Goal: Find specific page/section: Find specific page/section

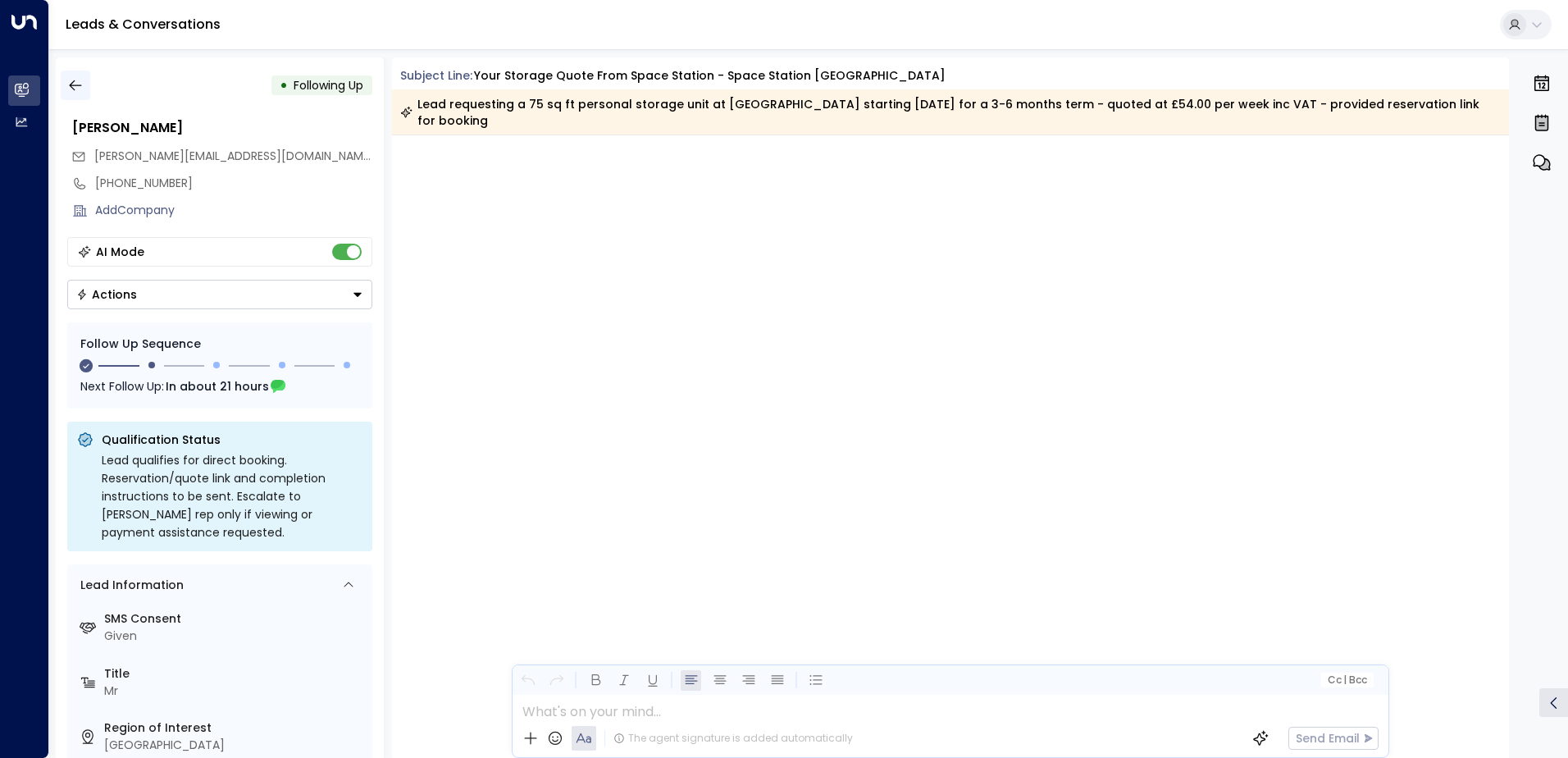
scroll to position [1163, 0]
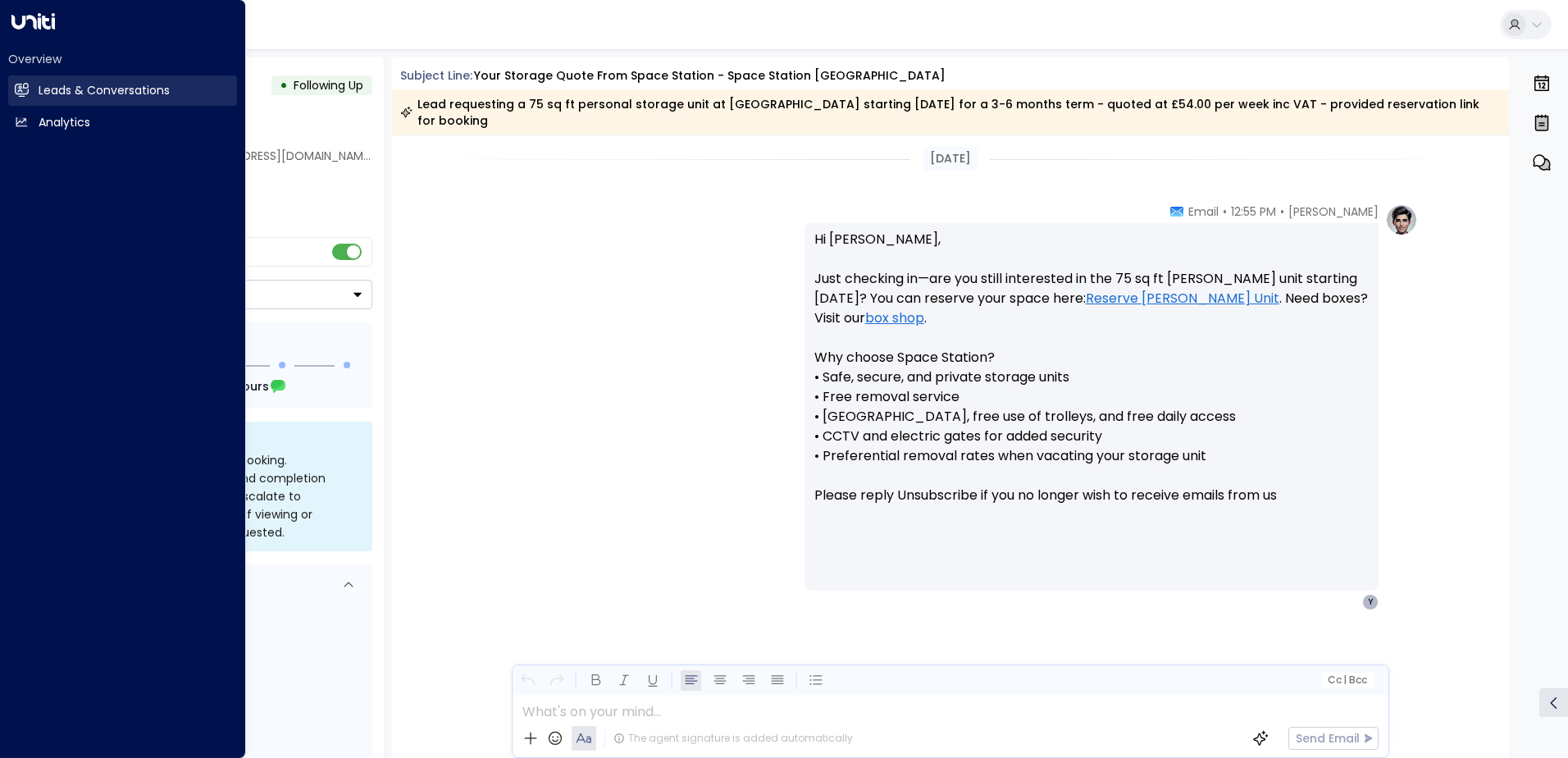
click at [23, 89] on icon at bounding box center [22, 89] width 14 height 10
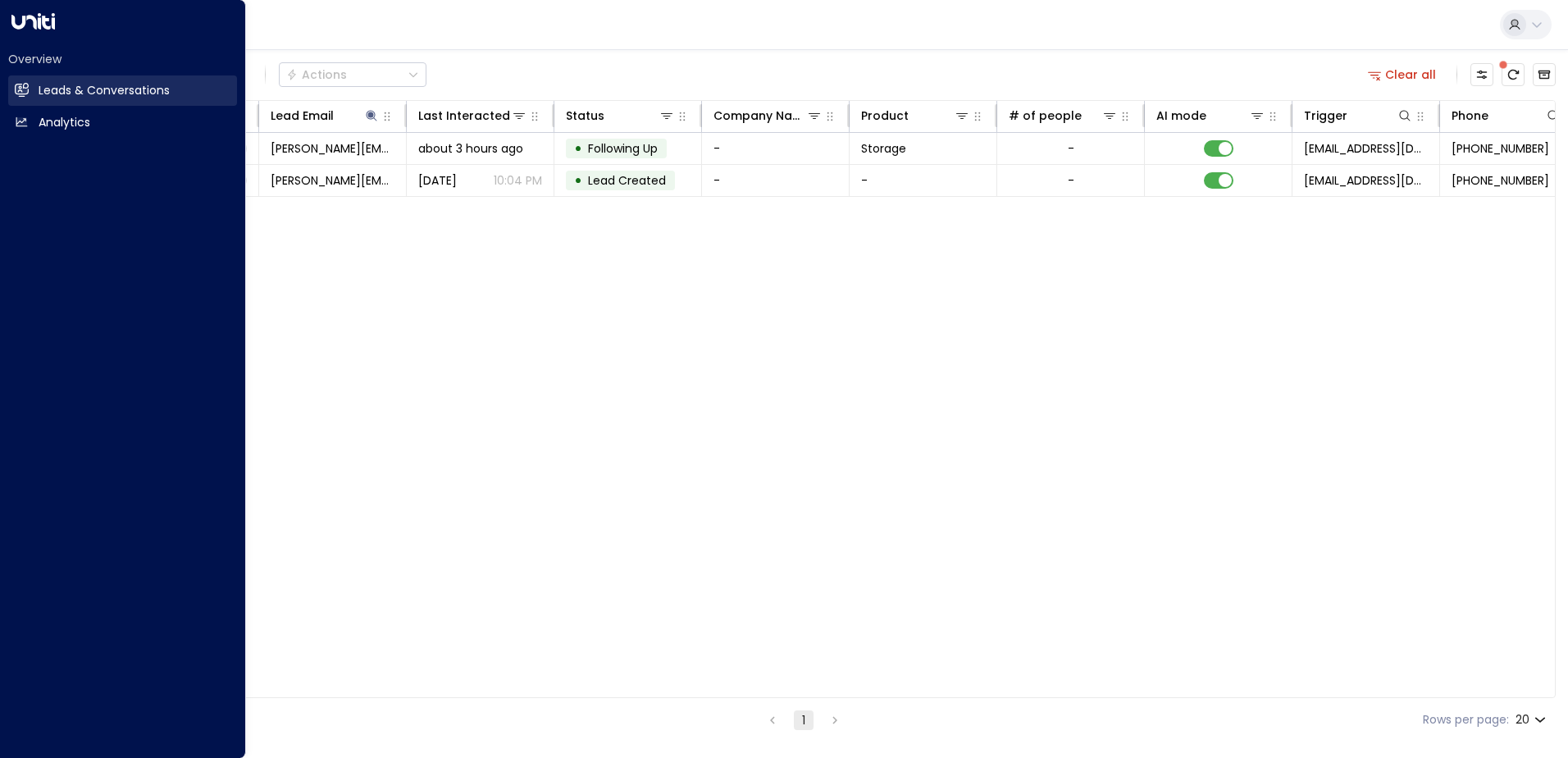
click at [102, 89] on h2 "Leads & Conversations" at bounding box center [104, 90] width 131 height 17
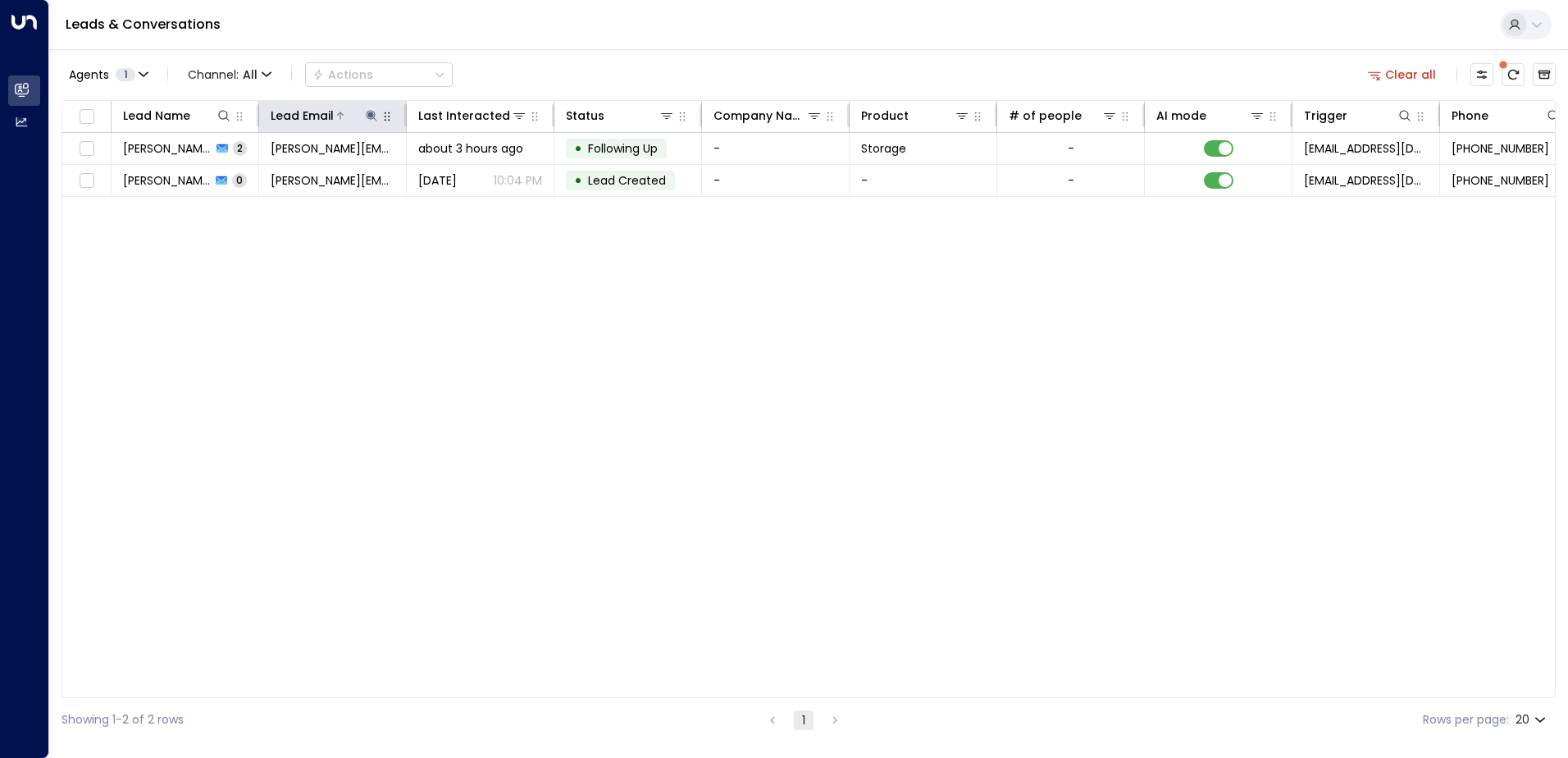
click at [373, 110] on icon at bounding box center [372, 116] width 14 height 14
click at [474, 176] on icon "button" at bounding box center [474, 176] width 14 height 14
click at [299, 176] on input "text" at bounding box center [371, 175] width 226 height 30
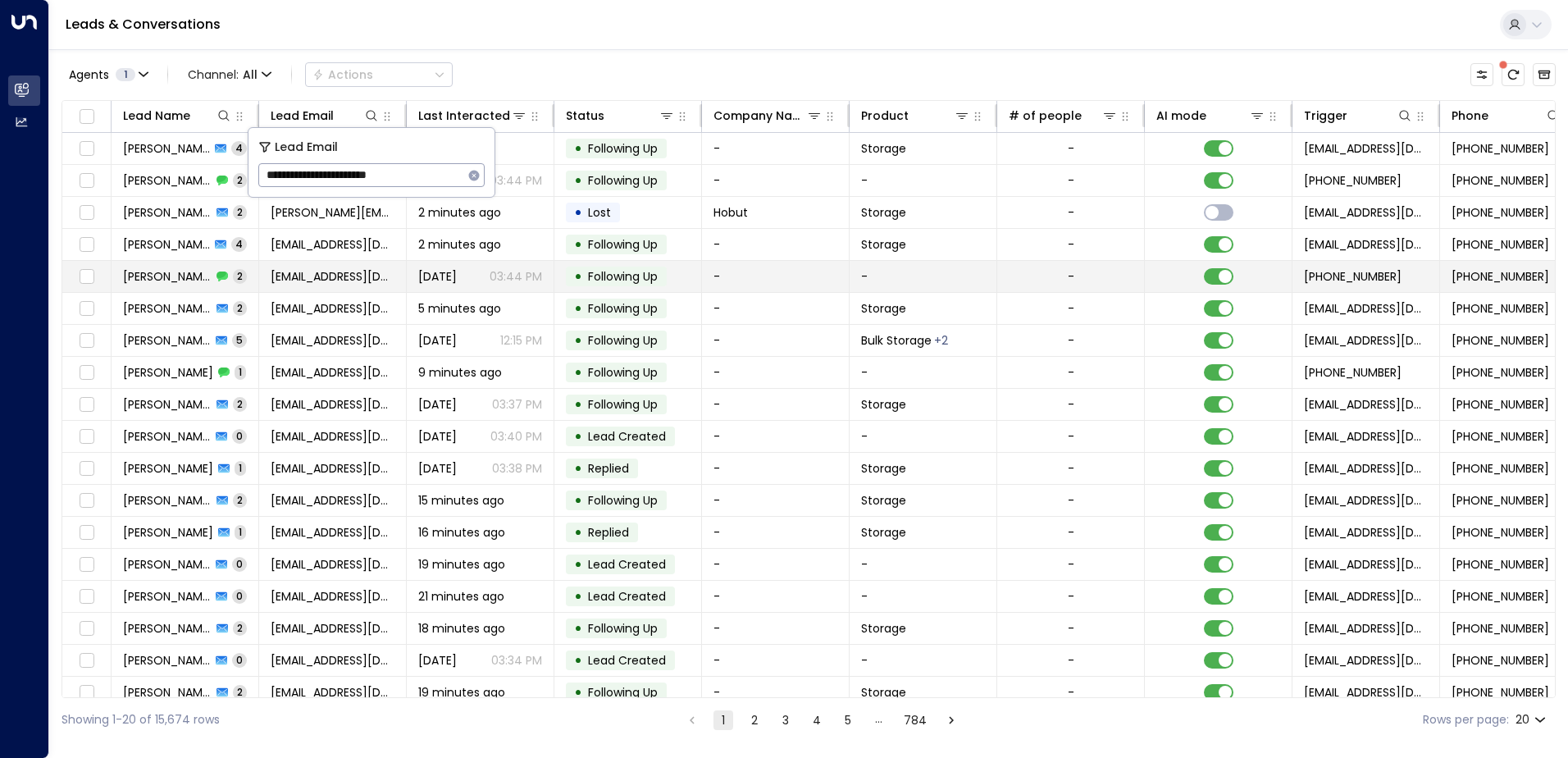
type input "**********"
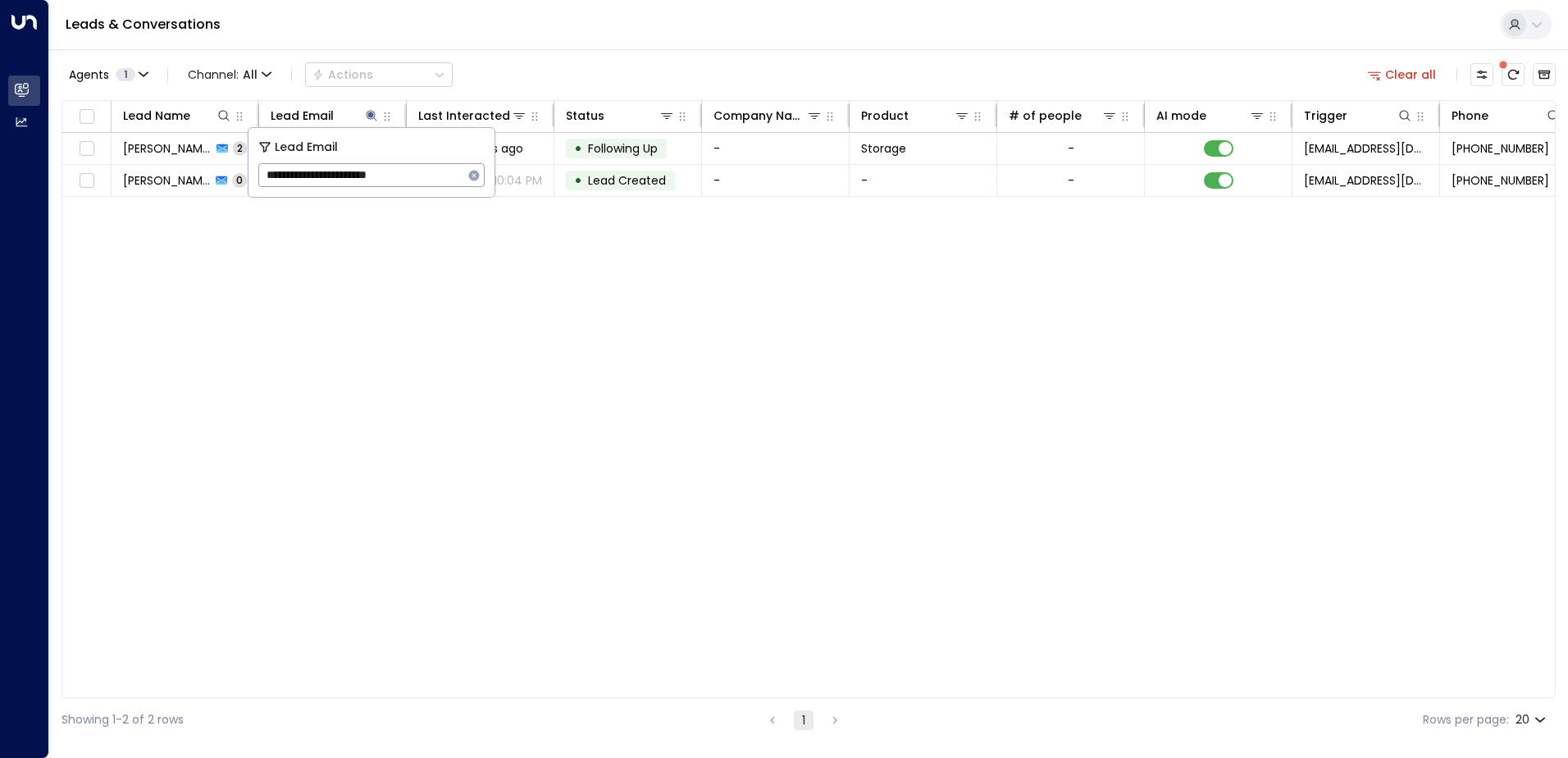
click at [490, 324] on div "Lead Name Lead Email Last Interacted Status Company Name Product # of people AI…" at bounding box center [808, 398] width 1494 height 598
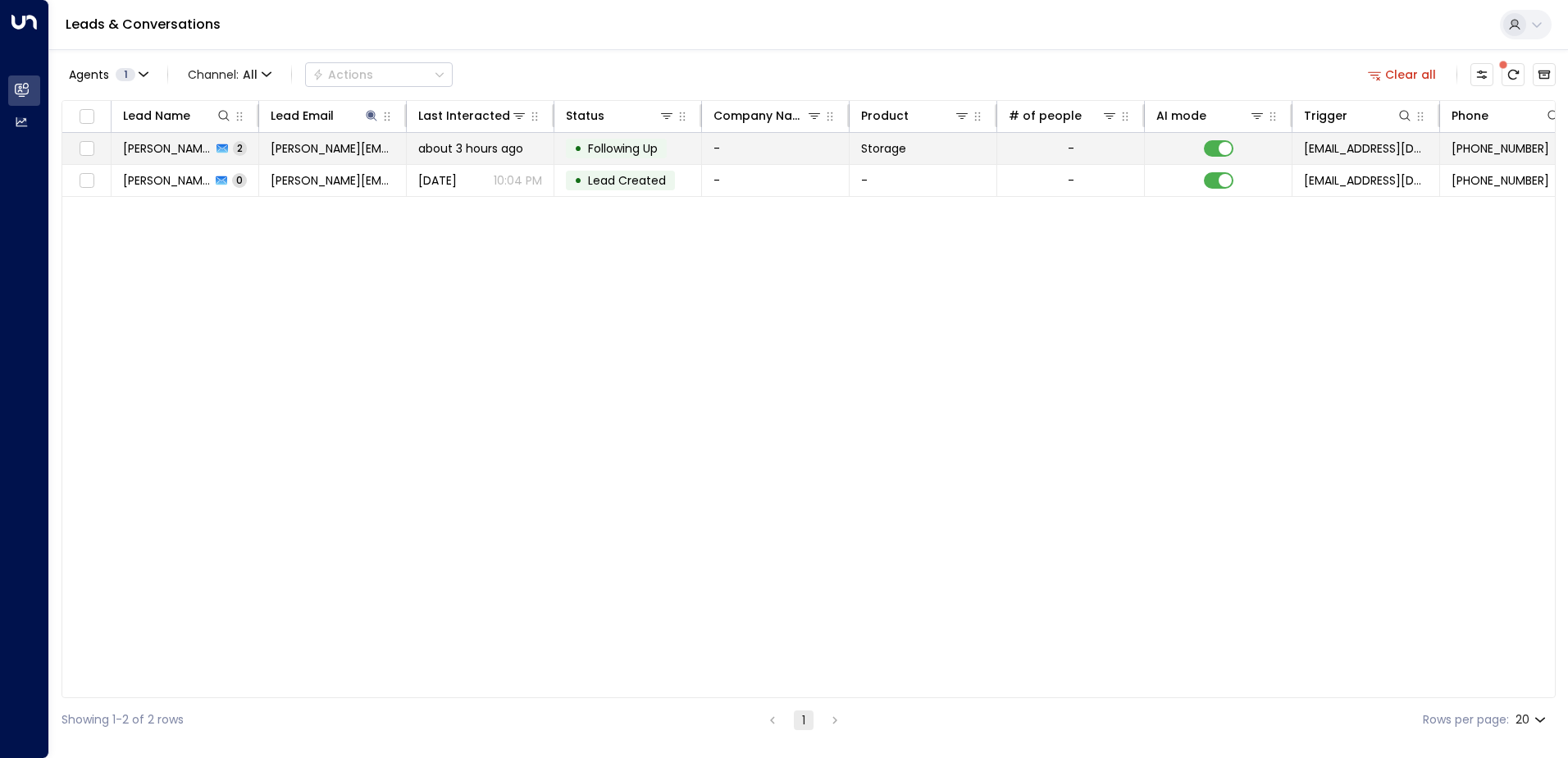
click at [740, 147] on td "-" at bounding box center [776, 149] width 148 height 31
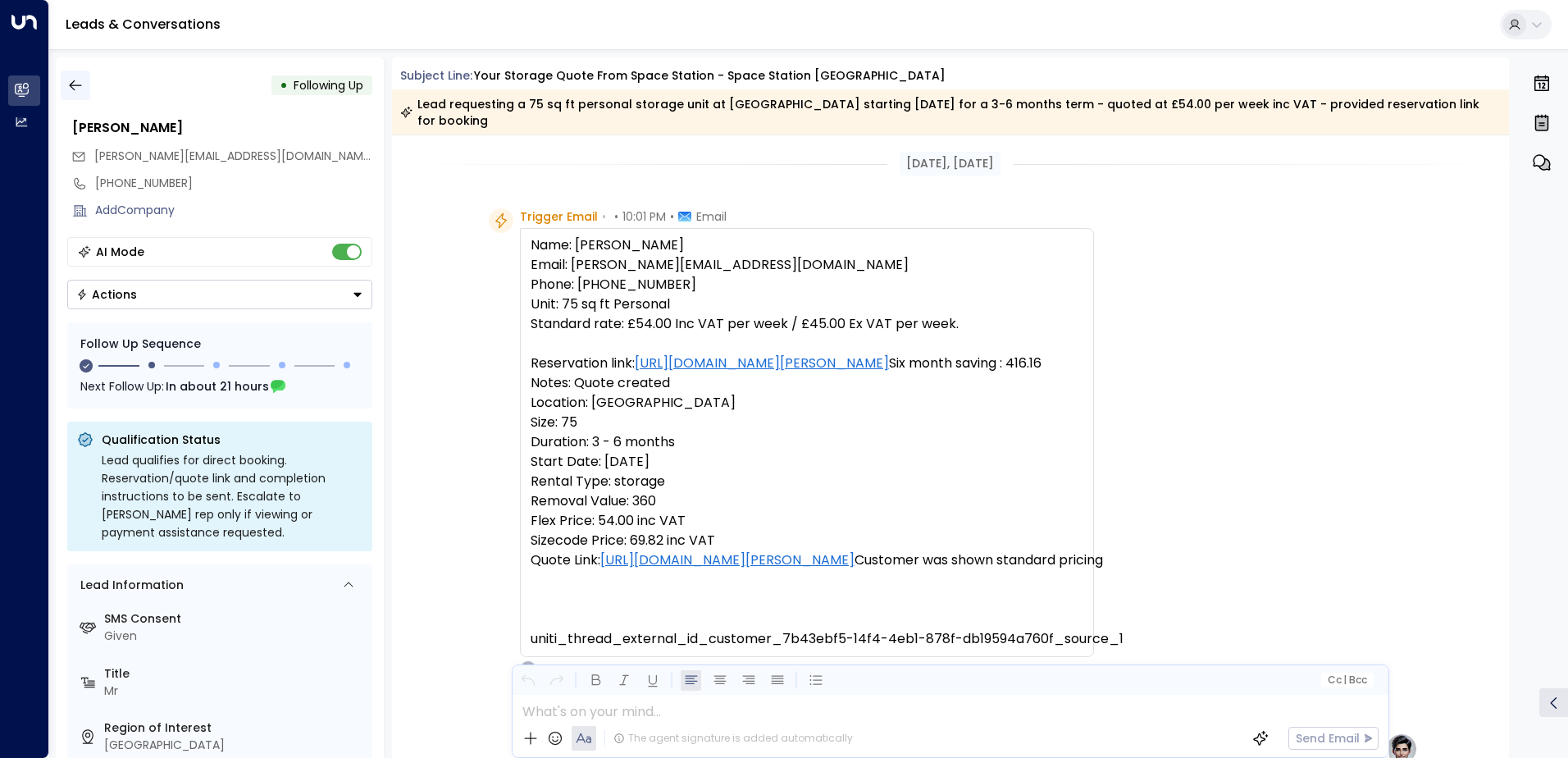
click at [75, 81] on icon "button" at bounding box center [75, 85] width 17 height 17
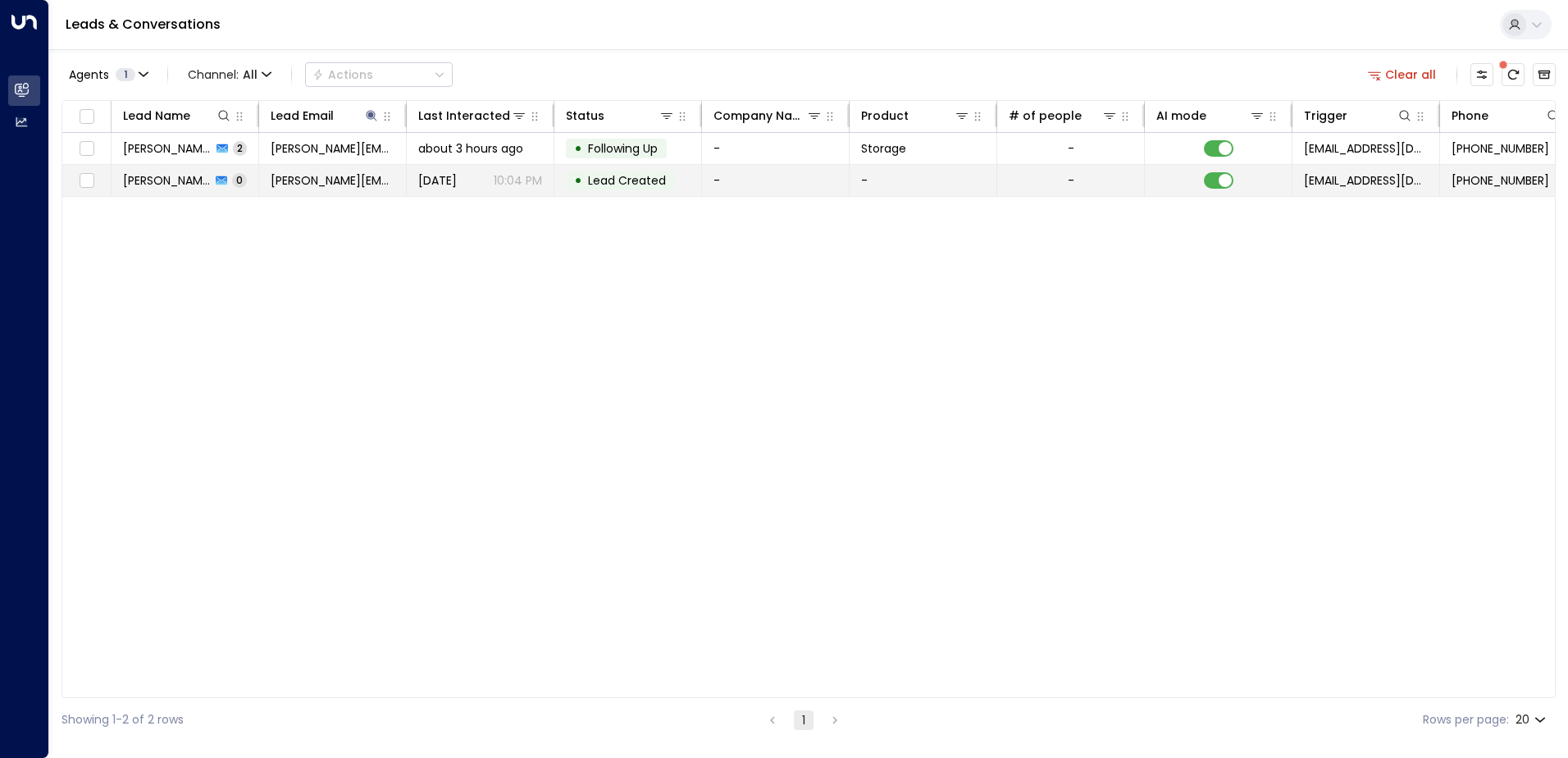
click at [763, 182] on td "-" at bounding box center [776, 181] width 148 height 31
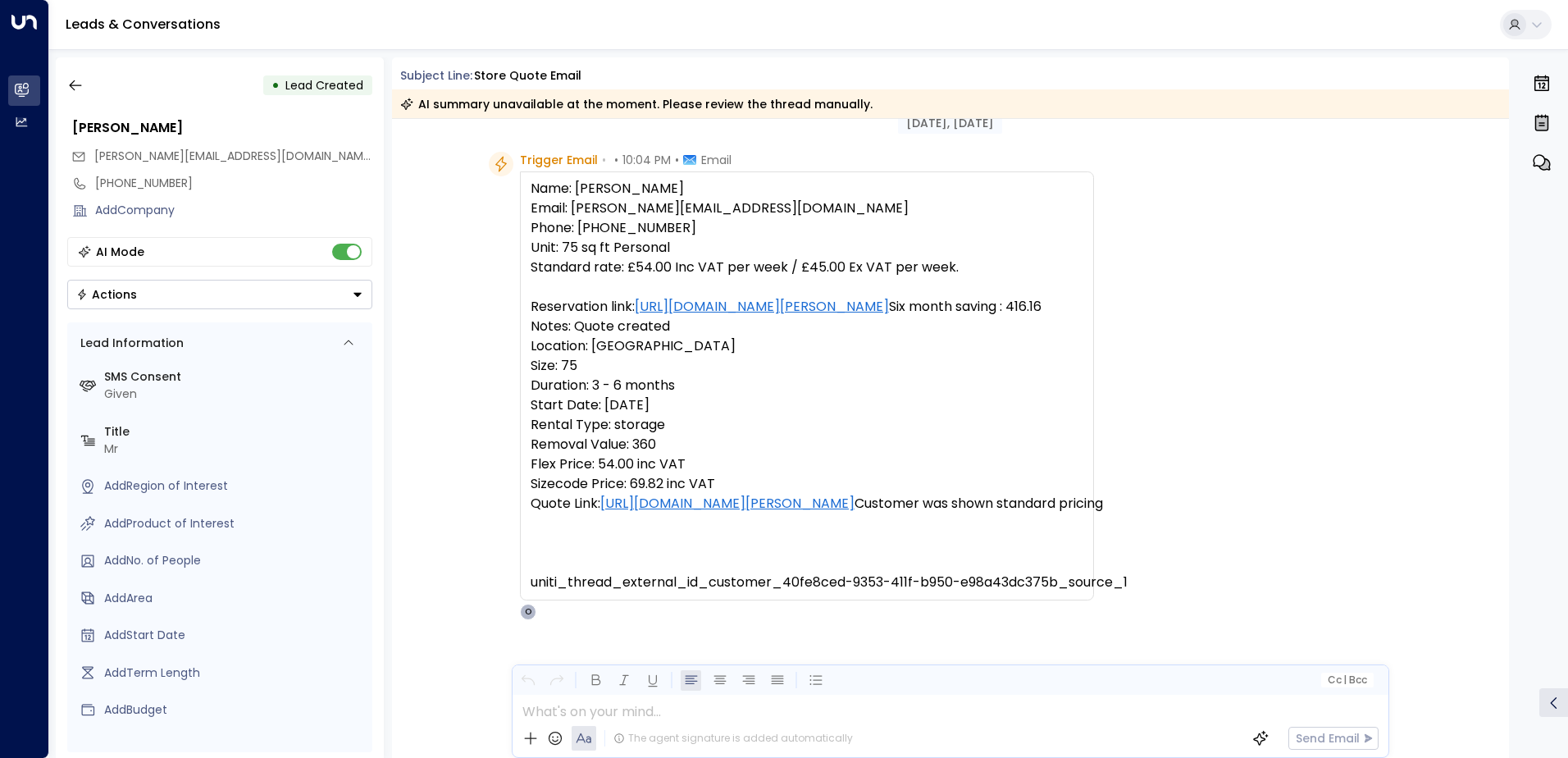
scroll to position [106, 0]
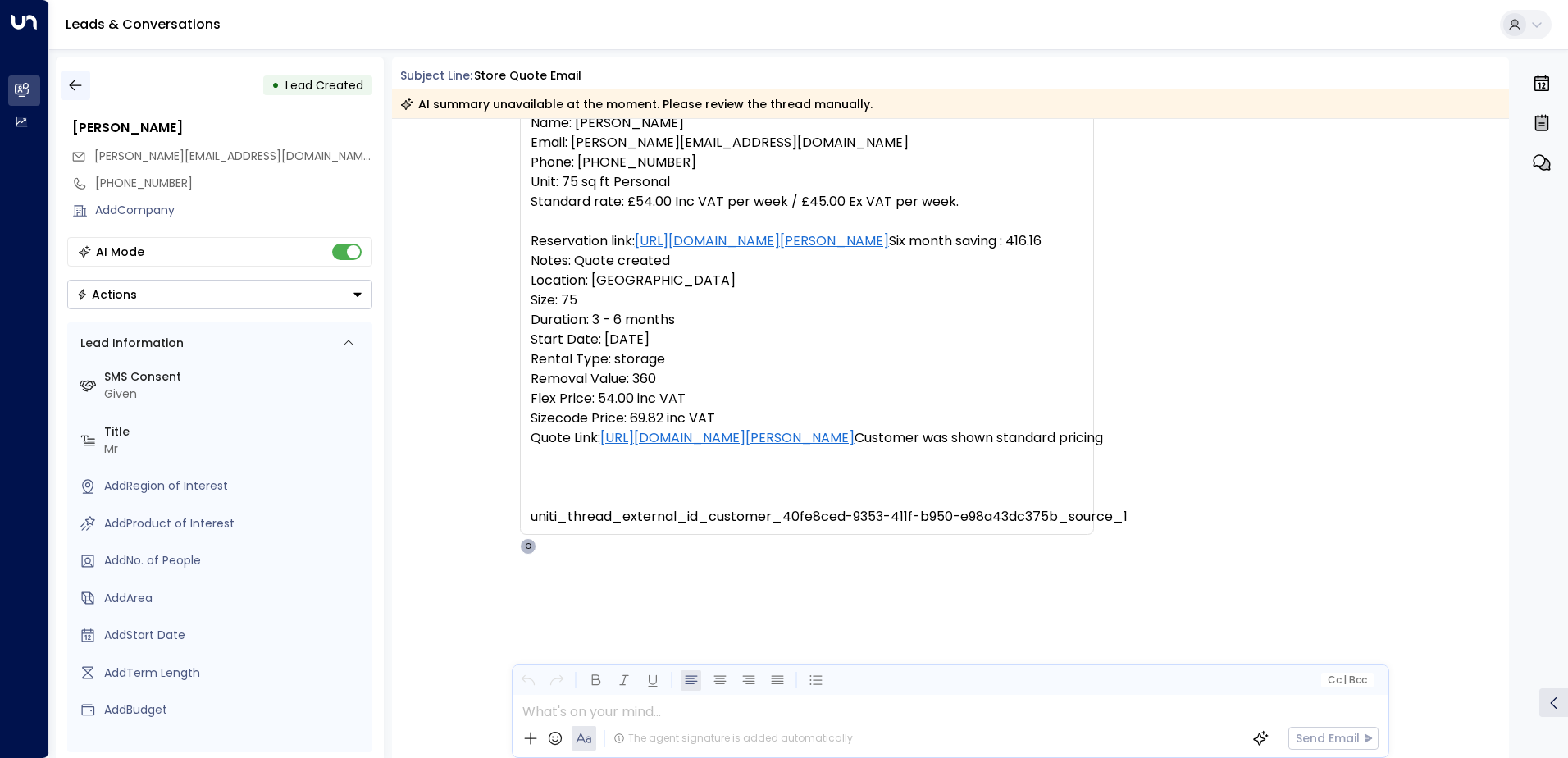
click at [76, 84] on icon "button" at bounding box center [75, 85] width 17 height 17
